Goal: Navigation & Orientation: Find specific page/section

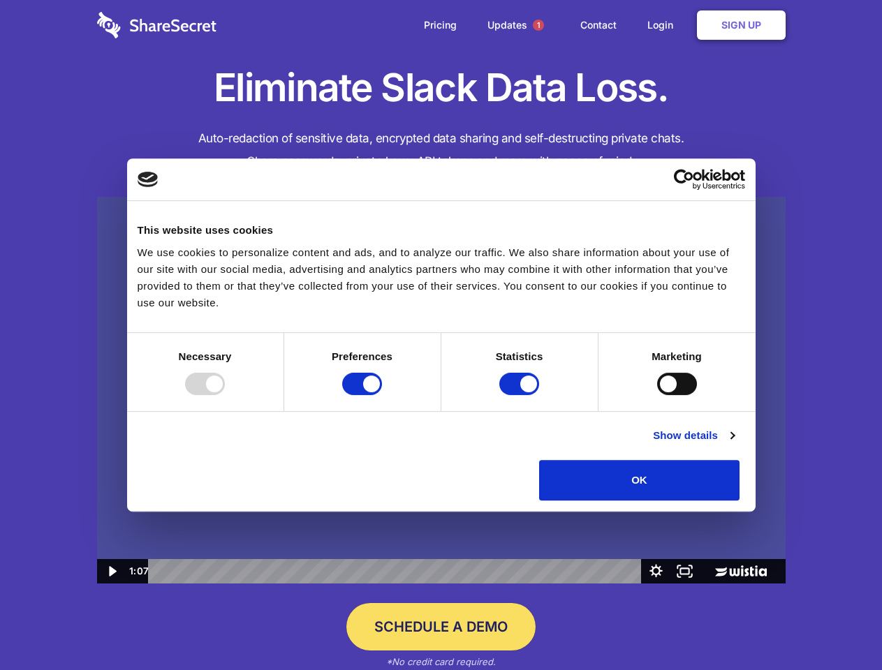
click at [441, 335] on img at bounding box center [441, 391] width 688 height 388
click at [225, 395] on div at bounding box center [205, 384] width 40 height 22
click at [382, 395] on input "Preferences" at bounding box center [362, 384] width 40 height 22
checkbox input "false"
click at [521, 395] on input "Statistics" at bounding box center [519, 384] width 40 height 22
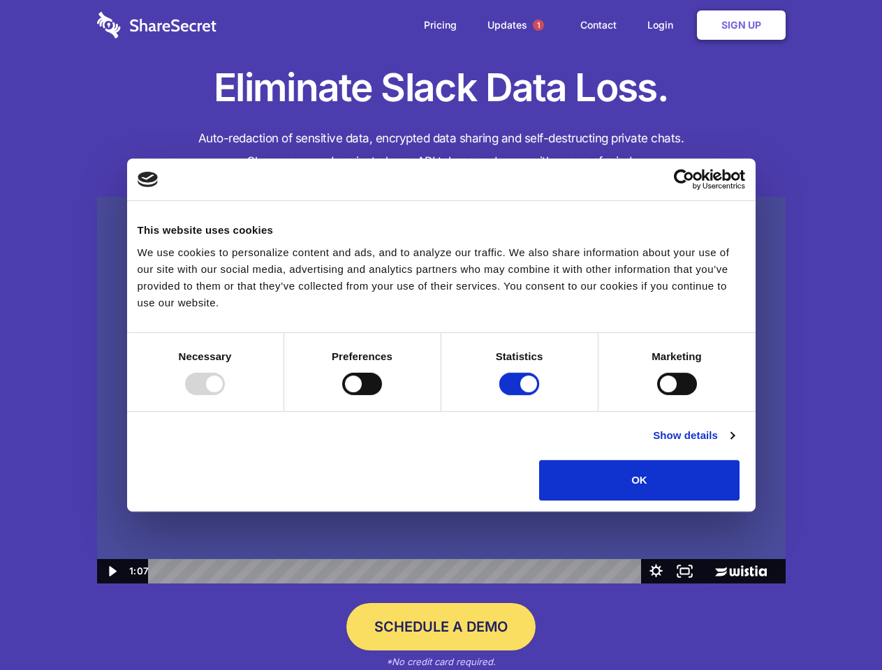
checkbox input "false"
click at [657, 395] on input "Marketing" at bounding box center [677, 384] width 40 height 22
checkbox input "true"
click at [734, 444] on link "Show details" at bounding box center [693, 435] width 81 height 17
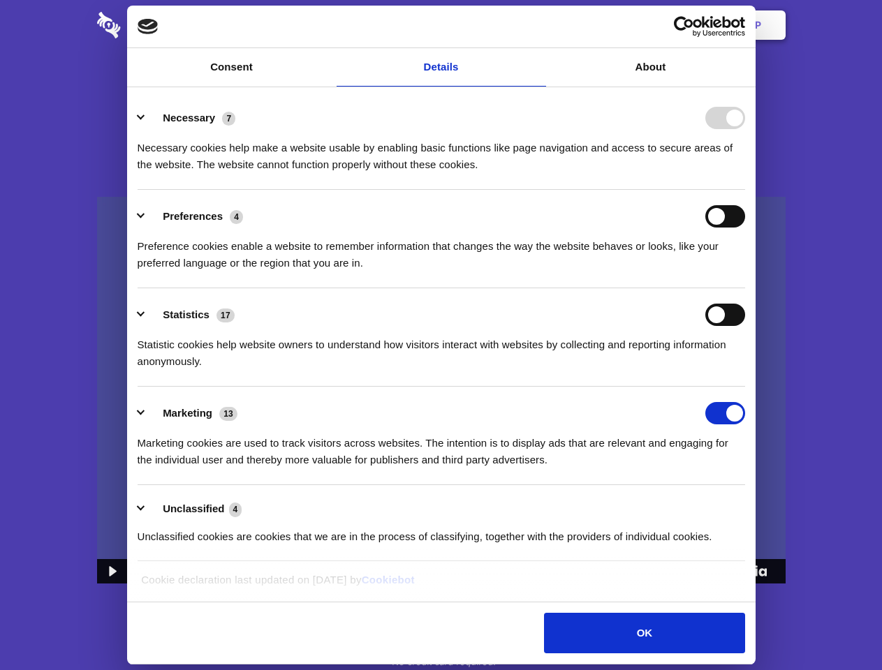
click at [745, 190] on li "Necessary 7 Necessary cookies help make a website usable by enabling basic func…" at bounding box center [441, 140] width 607 height 98
click at [538, 25] on span "1" at bounding box center [538, 25] width 11 height 11
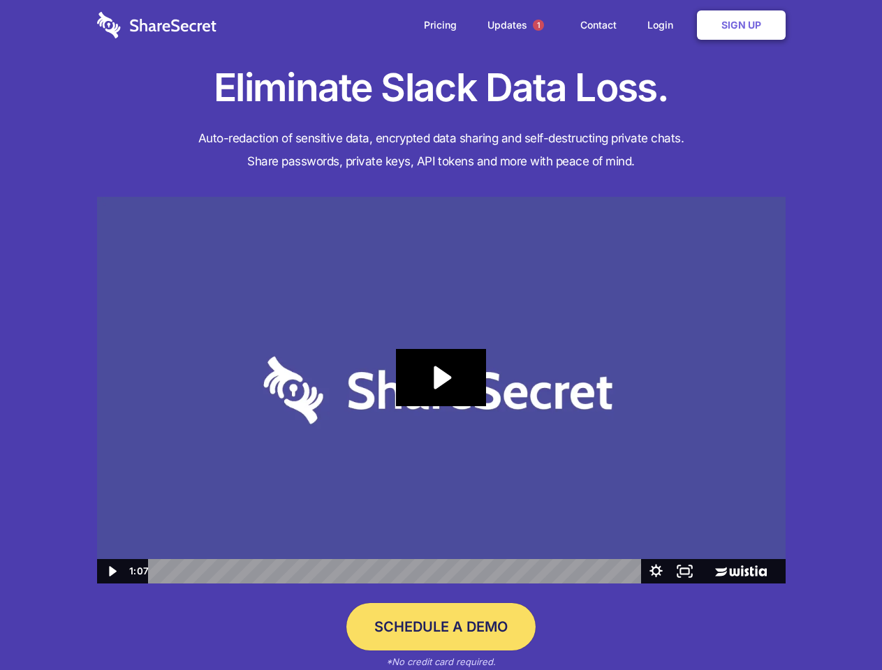
click at [441, 390] on icon "Play Video: Sharesecret Slack Extension" at bounding box center [440, 377] width 89 height 57
